Goal: Information Seeking & Learning: Learn about a topic

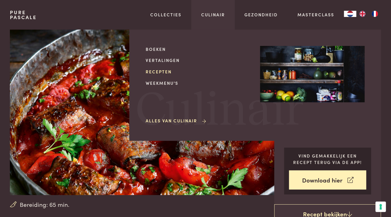
click at [157, 71] on link "Recepten" at bounding box center [198, 71] width 105 height 6
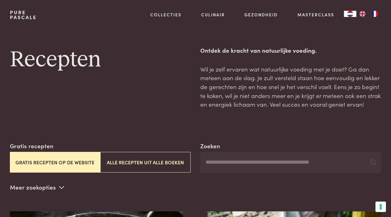
click at [84, 163] on button "Gratis recepten op de website" at bounding box center [55, 162] width 90 height 21
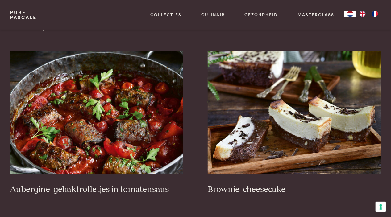
scroll to position [129, 0]
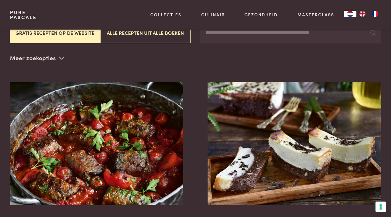
click at [260, 37] on input "Zoeken" at bounding box center [290, 33] width 181 height 21
type input "****"
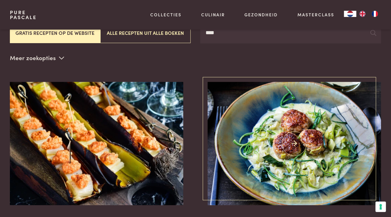
click at [296, 161] on img at bounding box center [293, 143] width 173 height 123
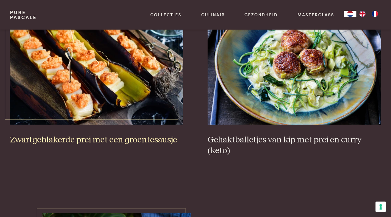
scroll to position [210, 0]
click at [60, 76] on img at bounding box center [96, 62] width 173 height 123
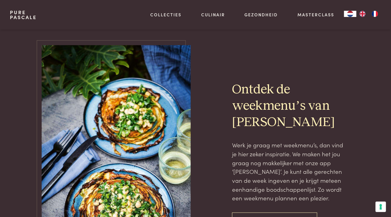
scroll to position [372, 0]
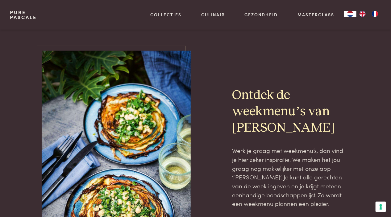
scroll to position [129, 0]
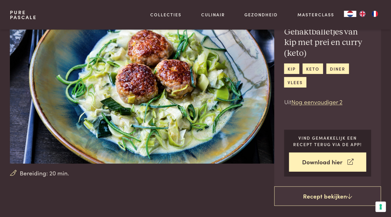
scroll to position [32, 0]
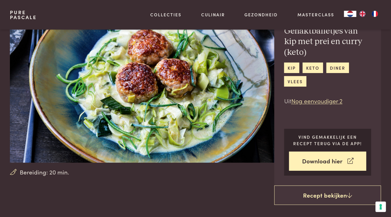
click at [368, 127] on div "Gehaktballetjes van kip met prei en curry (keto) kip keto diner vlees Uit Nog e…" at bounding box center [327, 101] width 107 height 170
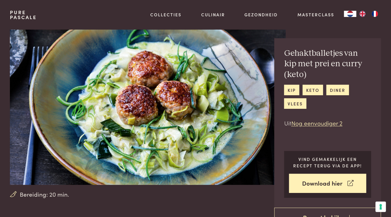
scroll to position [0, 0]
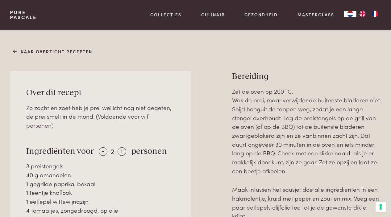
scroll to position [213, 0]
